Goal: Check status: Check status

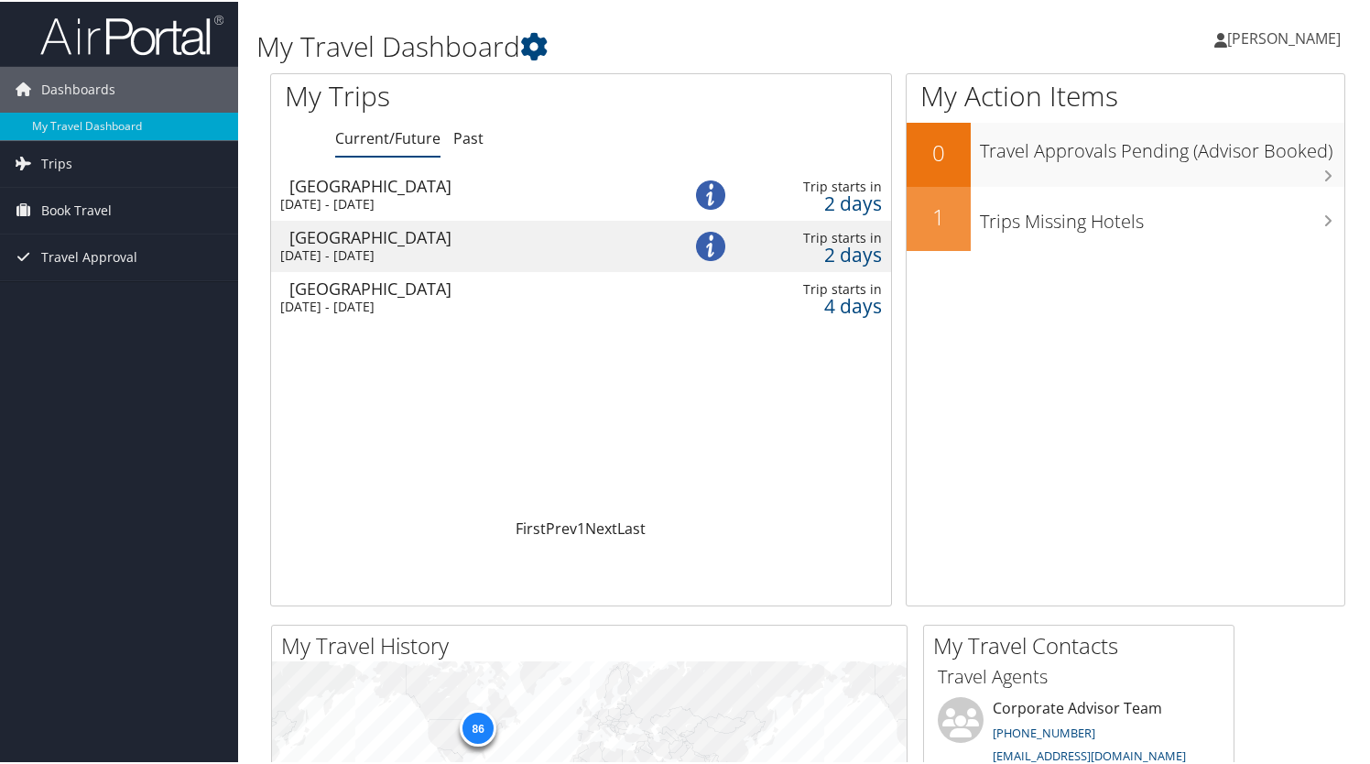
click at [319, 306] on div "[DATE] - [DATE]" at bounding box center [466, 305] width 372 height 16
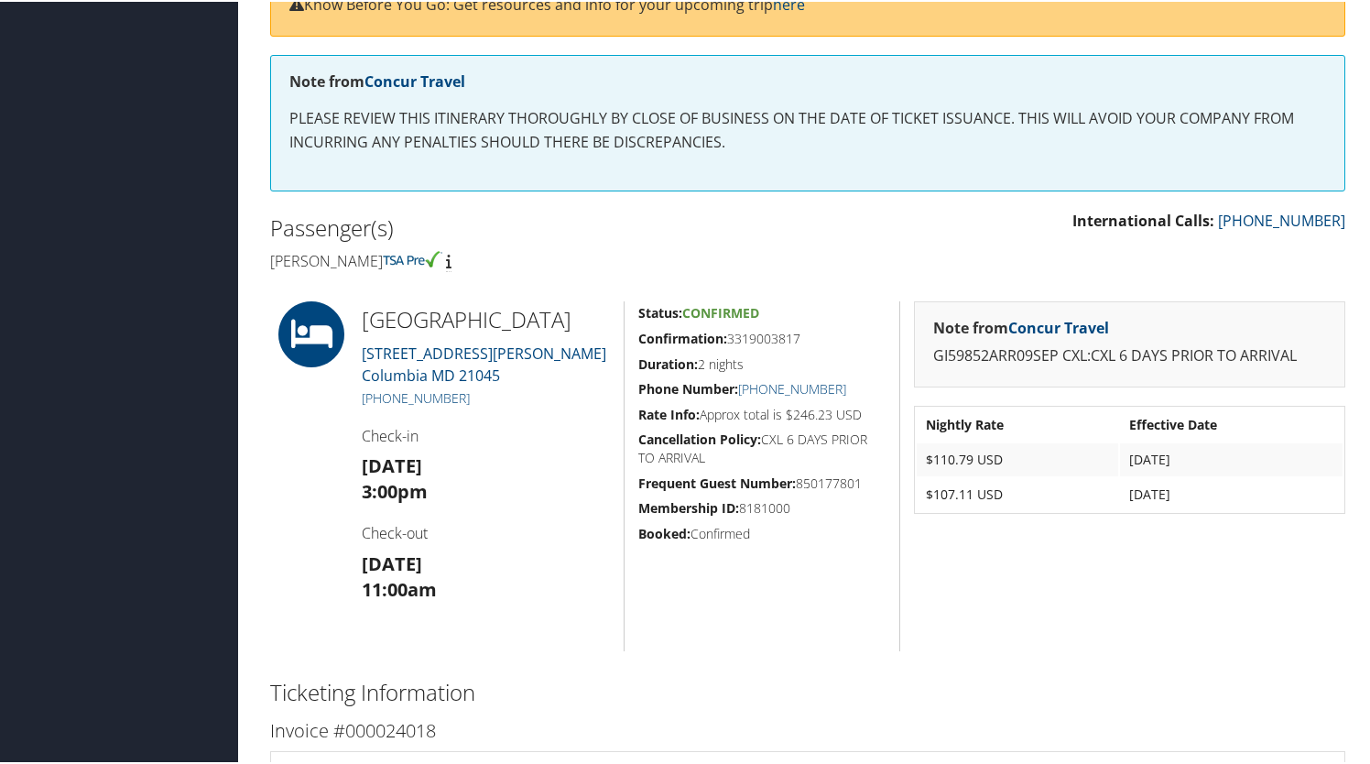
scroll to position [236, 0]
